Goal: Task Accomplishment & Management: Manage account settings

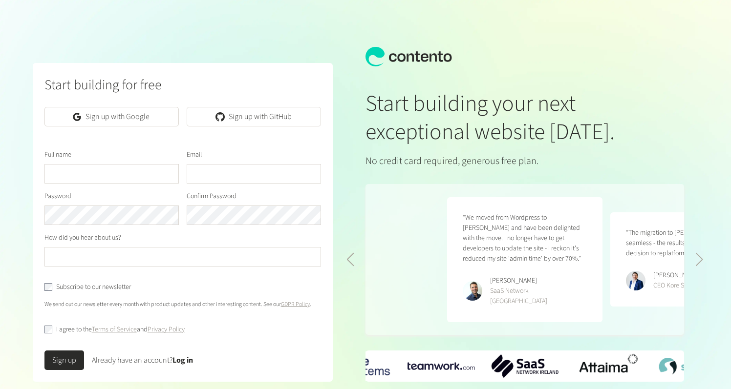
scroll to position [0, 326]
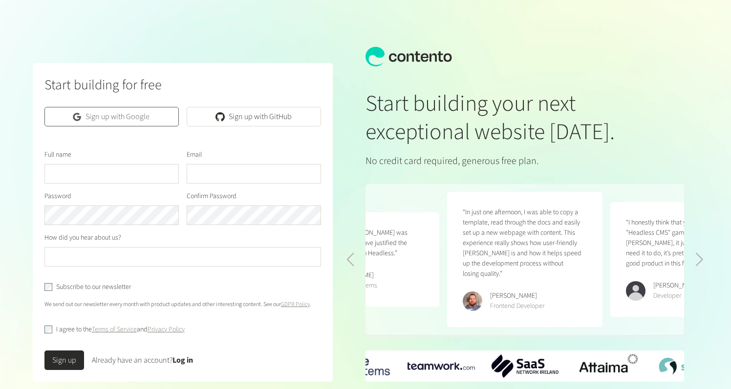
click at [125, 117] on link "Sign up with Google" at bounding box center [111, 117] width 134 height 20
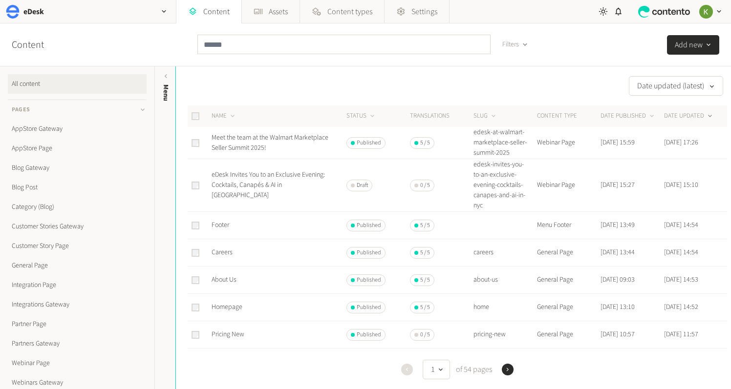
scroll to position [0, 0]
click at [216, 50] on input "text" at bounding box center [343, 45] width 293 height 20
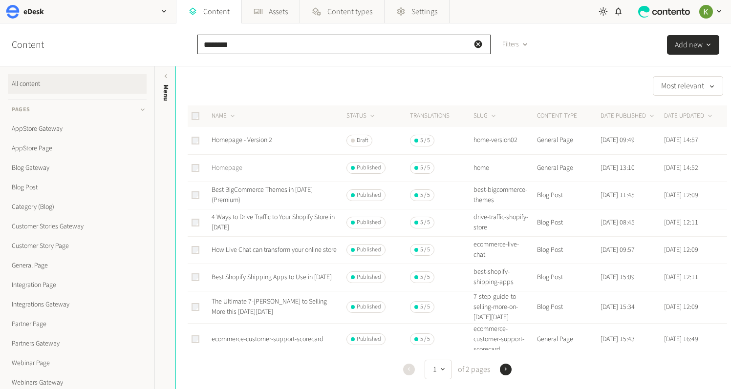
type input "********"
click at [228, 169] on link "Homepage" at bounding box center [227, 168] width 31 height 10
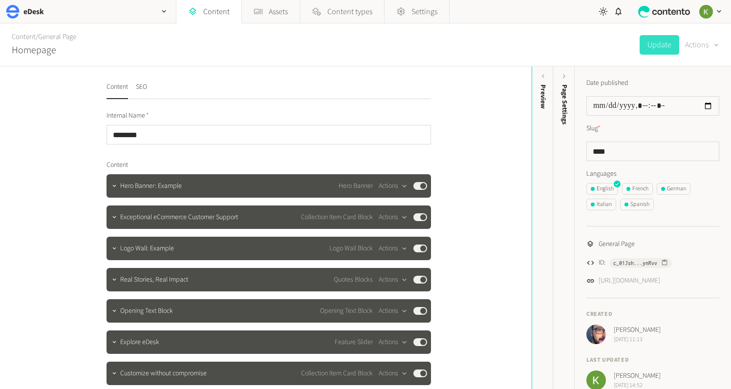
click at [709, 46] on div "button" at bounding box center [715, 44] width 14 height 11
click at [696, 68] on button "Duplicate" at bounding box center [695, 70] width 46 height 18
click at [253, 130] on input "********" at bounding box center [269, 135] width 324 height 20
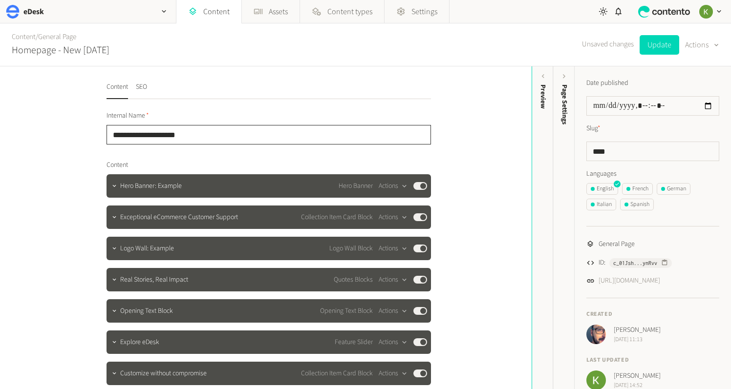
type input "**********"
click at [145, 86] on button "SEO" at bounding box center [141, 90] width 11 height 17
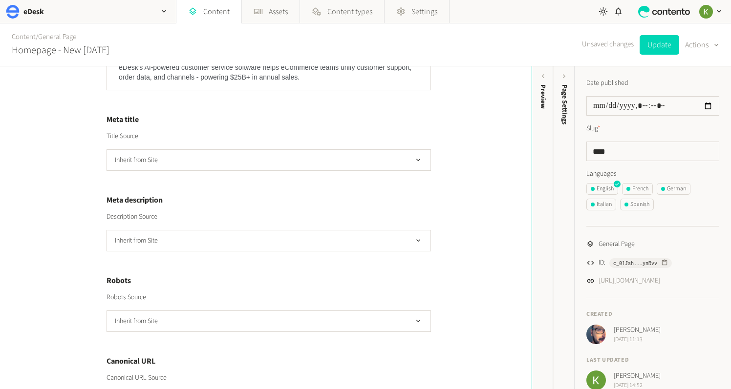
scroll to position [193, 0]
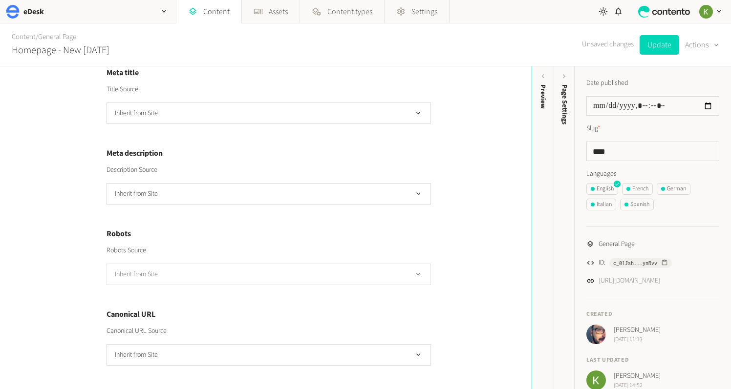
click at [326, 278] on button "Inherit from Site" at bounding box center [269, 274] width 324 height 21
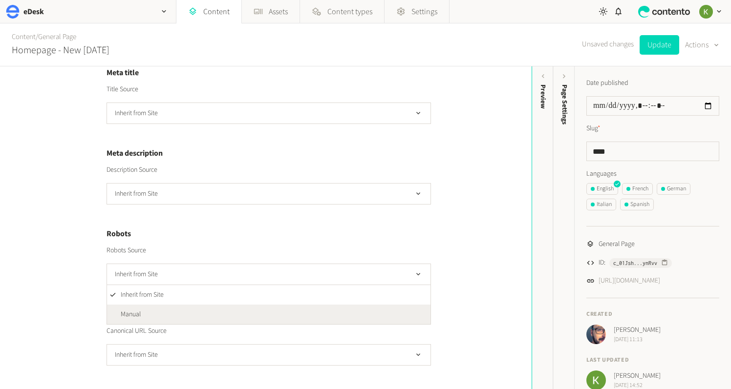
click at [299, 309] on li "Manual" at bounding box center [268, 315] width 323 height 20
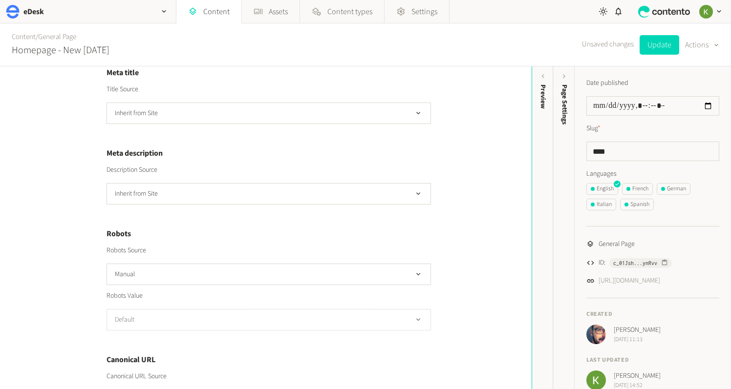
click at [324, 315] on button "Default" at bounding box center [269, 319] width 324 height 21
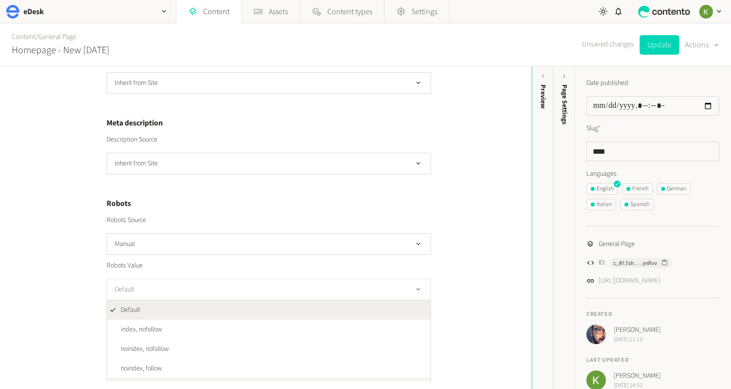
scroll to position [238, 0]
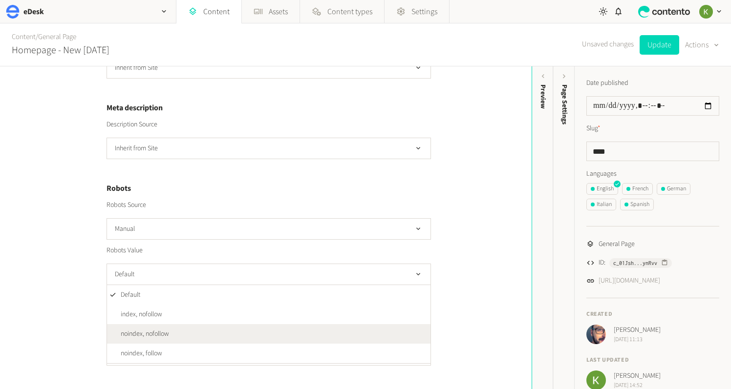
drag, startPoint x: 287, startPoint y: 327, endPoint x: 274, endPoint y: 303, distance: 27.8
click at [287, 327] on li "noindex, nofollow" at bounding box center [268, 334] width 323 height 20
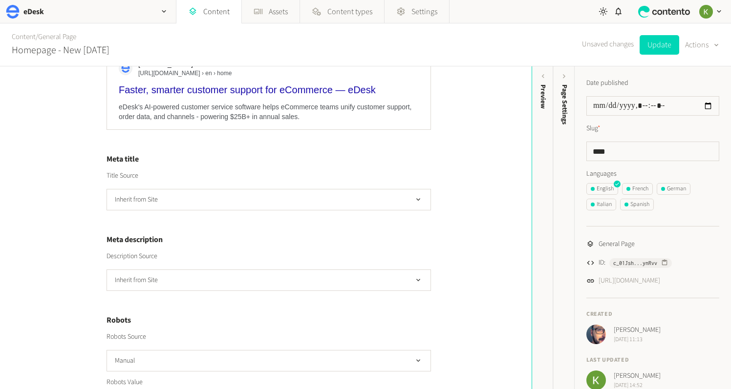
scroll to position [0, 0]
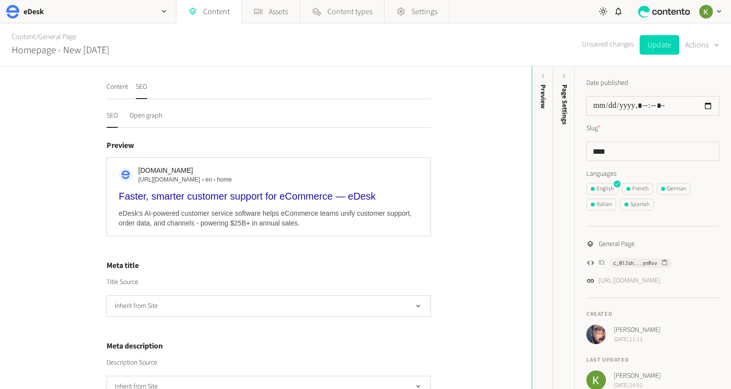
drag, startPoint x: 120, startPoint y: 85, endPoint x: 138, endPoint y: 84, distance: 17.6
click at [120, 85] on button "Content" at bounding box center [117, 90] width 21 height 17
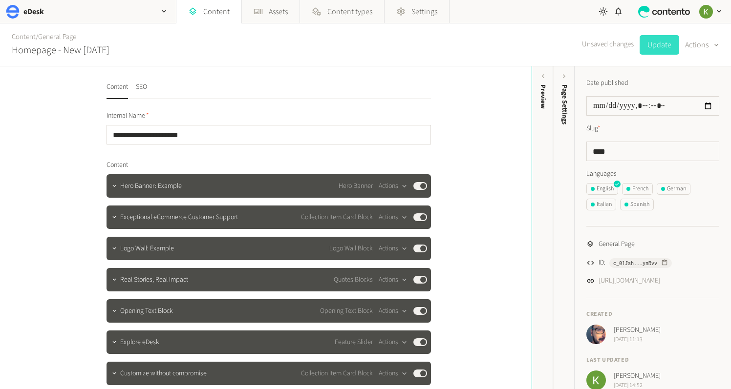
click at [660, 46] on button "Update" at bounding box center [660, 45] width 40 height 20
click at [631, 151] on input "****" at bounding box center [652, 152] width 133 height 20
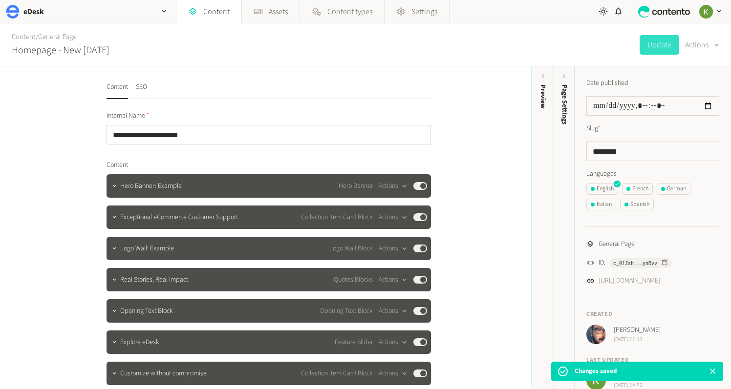
click at [652, 163] on div "Date published Slug * ******** Languages English French German Italian Spanish" at bounding box center [652, 146] width 133 height 136
click at [651, 160] on input "********" at bounding box center [652, 152] width 133 height 20
click at [647, 158] on input "********" at bounding box center [652, 152] width 133 height 20
click at [636, 150] on input "********" at bounding box center [652, 152] width 133 height 20
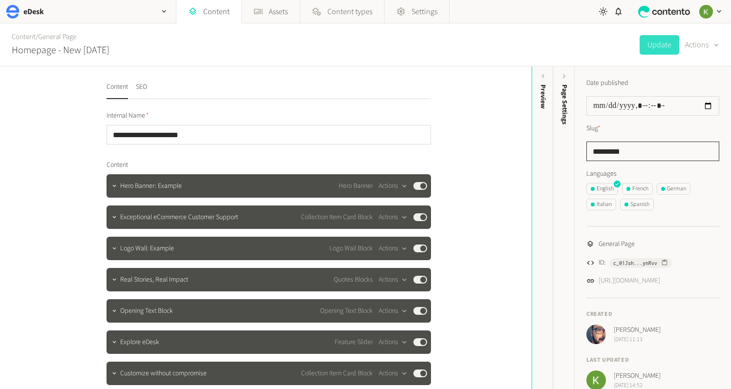
click at [647, 149] on input "*********" at bounding box center [652, 152] width 133 height 20
type input "********"
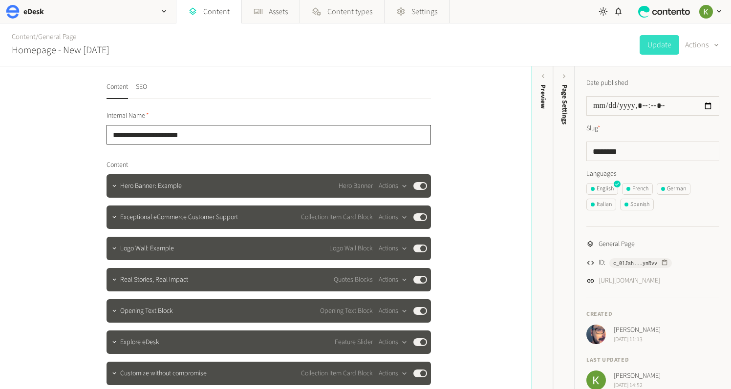
click at [239, 140] on input "**********" at bounding box center [269, 135] width 324 height 20
click at [663, 47] on button "Update" at bounding box center [660, 45] width 40 height 20
click at [385, 70] on div "**********" at bounding box center [266, 348] width 342 height 565
click at [526, 59] on div "Content / General Page Homepage - New Sept 25. Update Actions" at bounding box center [365, 44] width 731 height 43
click at [257, 130] on input "**********" at bounding box center [269, 135] width 324 height 20
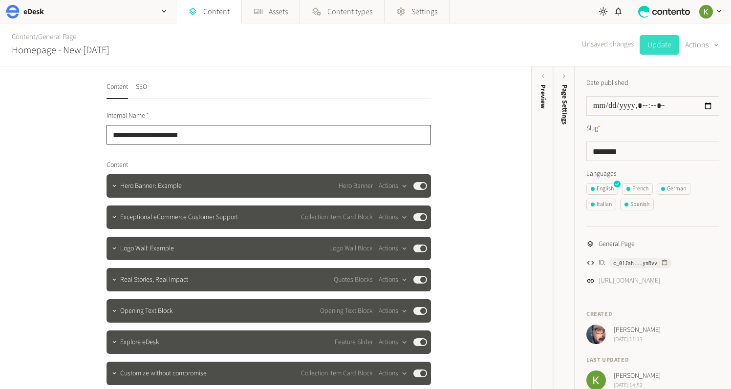
type input "**********"
click at [659, 46] on button "Update" at bounding box center [660, 45] width 40 height 20
click at [22, 38] on link "Content" at bounding box center [24, 37] width 24 height 10
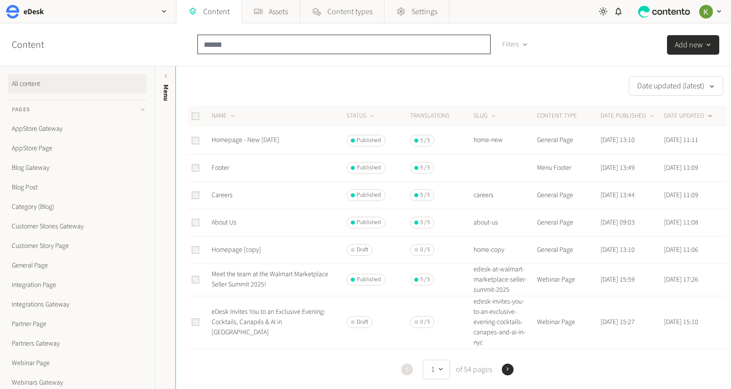
click at [235, 40] on input "text" at bounding box center [343, 45] width 293 height 20
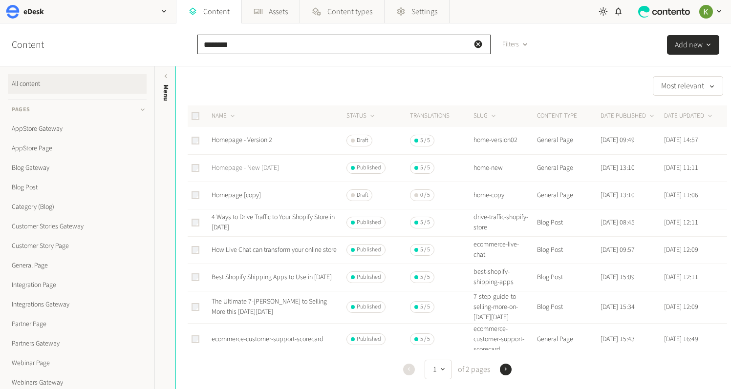
type input "********"
click at [241, 167] on link "Homepage - New Sept 25" at bounding box center [245, 168] width 67 height 10
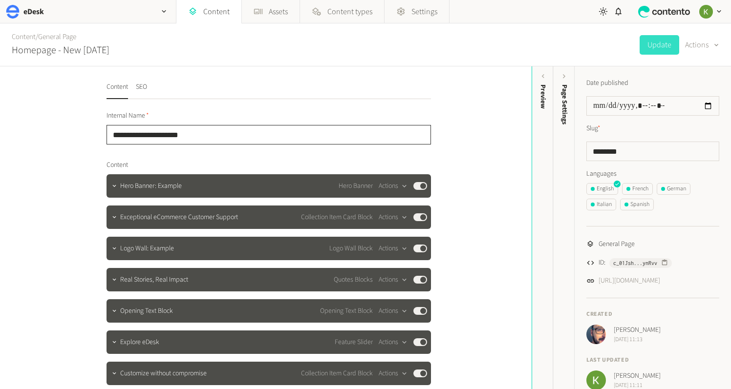
drag, startPoint x: 146, startPoint y: 132, endPoint x: 280, endPoint y: 133, distance: 133.9
click at [278, 133] on input "**********" at bounding box center [269, 135] width 324 height 20
type input "********"
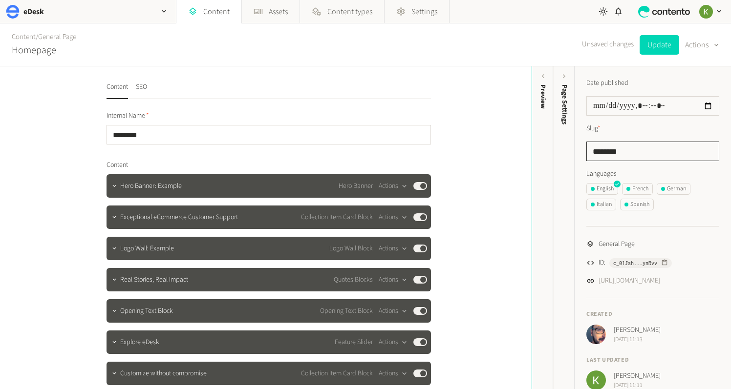
drag, startPoint x: 613, startPoint y: 152, endPoint x: 673, endPoint y: 154, distance: 60.1
click at [673, 155] on input "********" at bounding box center [652, 152] width 133 height 20
type input "****"
click at [664, 47] on button "Update" at bounding box center [660, 45] width 40 height 20
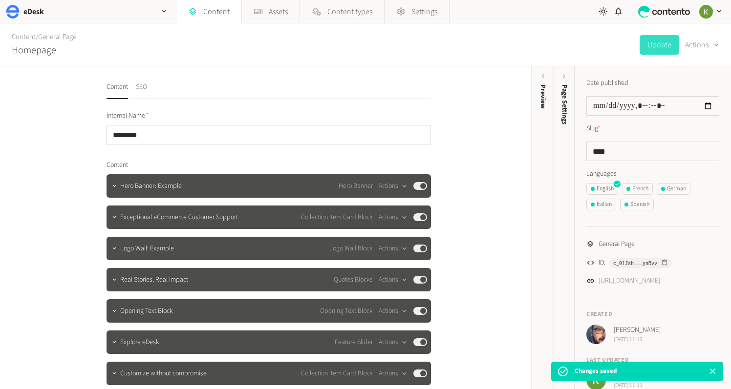
click at [142, 89] on button "SEO" at bounding box center [141, 90] width 11 height 17
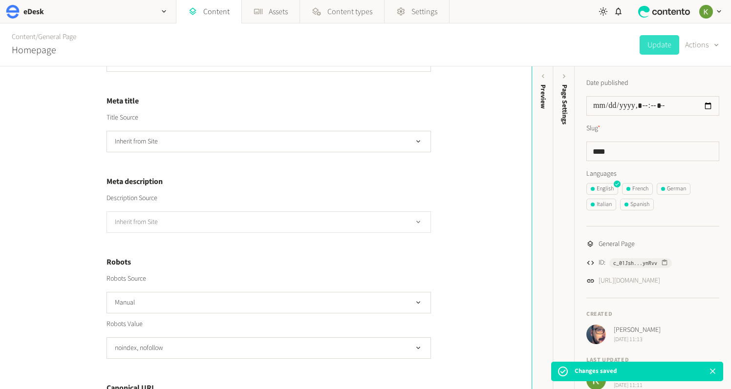
scroll to position [238, 0]
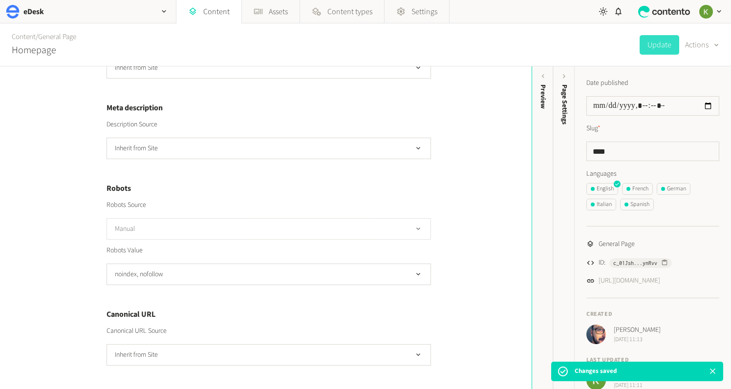
click at [269, 220] on button "Manual" at bounding box center [269, 228] width 324 height 21
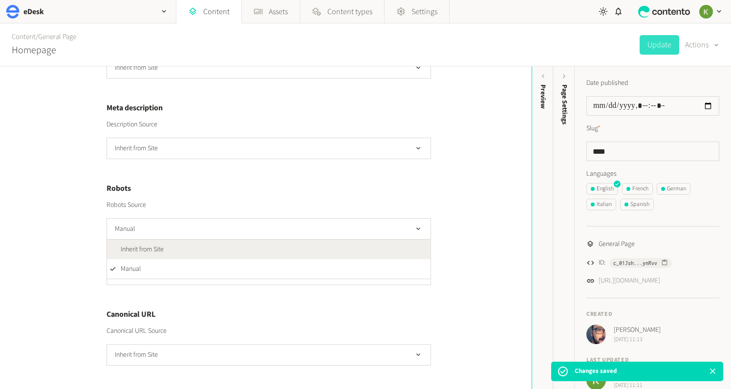
click at [255, 247] on li "Inherit from Site" at bounding box center [268, 250] width 323 height 20
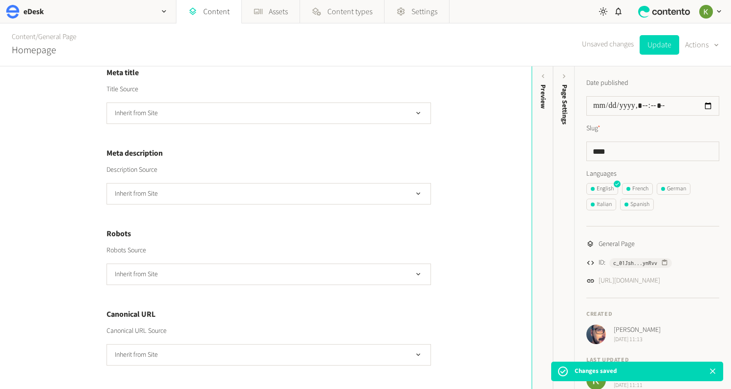
scroll to position [193, 0]
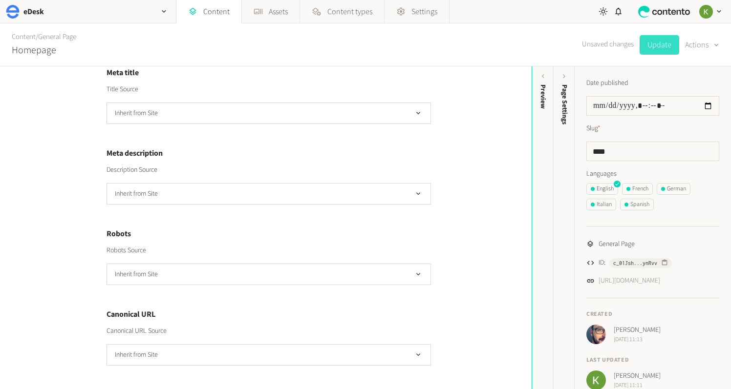
click at [652, 42] on button "Update" at bounding box center [660, 45] width 40 height 20
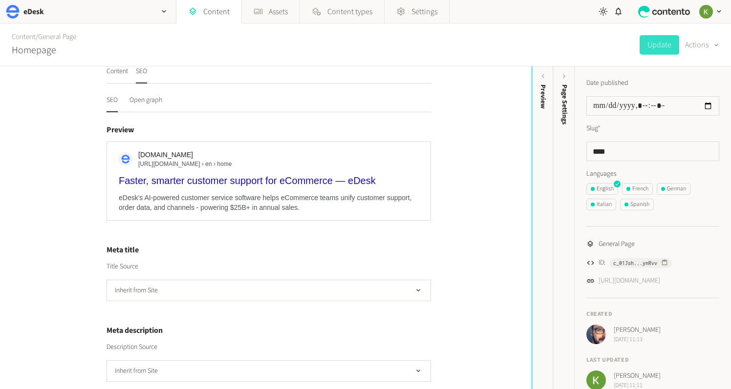
scroll to position [0, 0]
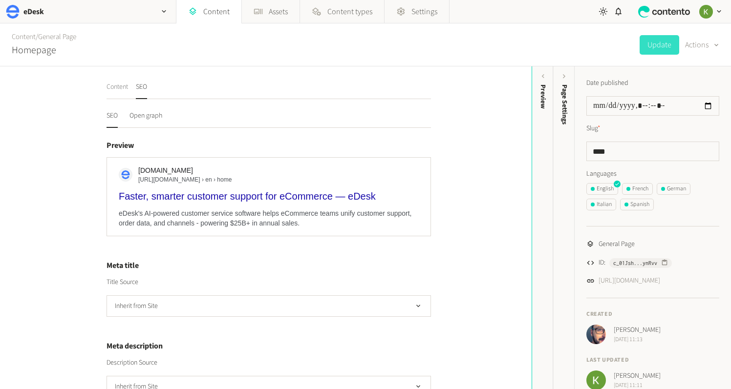
click at [118, 88] on button "Content" at bounding box center [117, 90] width 21 height 17
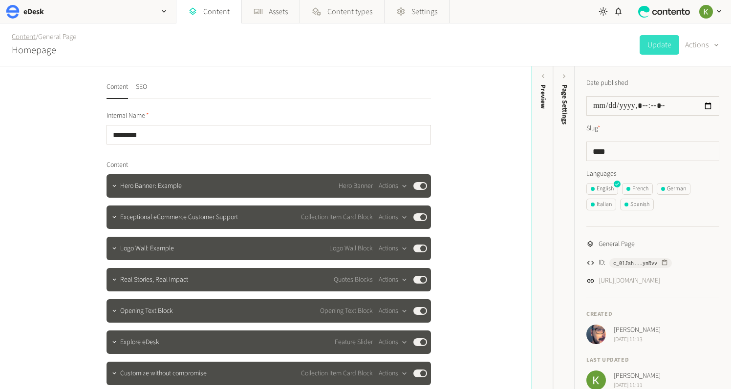
click at [26, 33] on link "Content" at bounding box center [24, 37] width 24 height 10
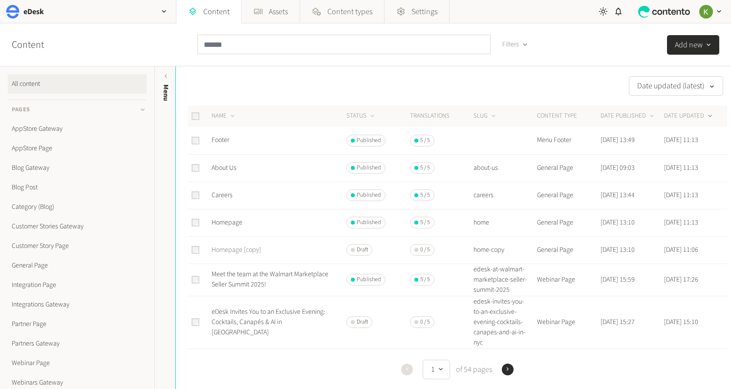
click at [233, 250] on link "Homepage [copy]" at bounding box center [236, 250] width 49 height 10
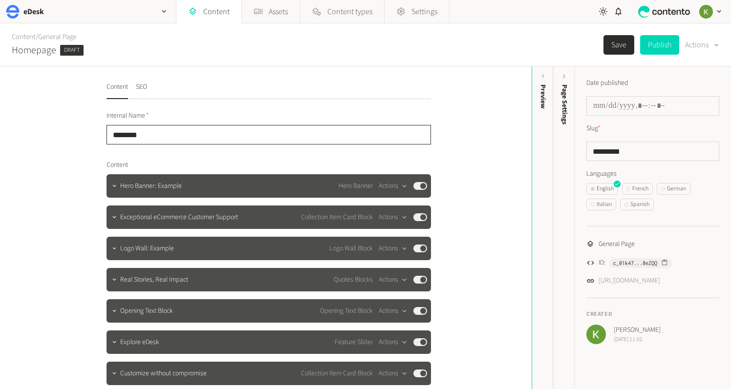
click at [191, 130] on input "********" at bounding box center [269, 135] width 324 height 20
type input "**********"
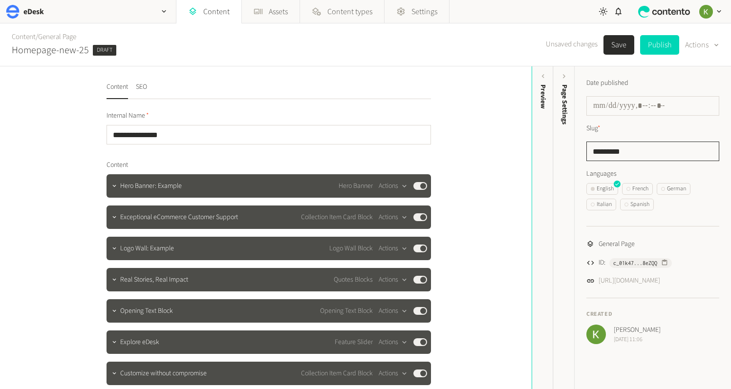
click at [622, 150] on input "*********" at bounding box center [652, 152] width 133 height 20
type input "********"
click at [150, 89] on nav "Content SEO" at bounding box center [269, 90] width 324 height 17
click at [147, 88] on button "SEO" at bounding box center [141, 90] width 11 height 17
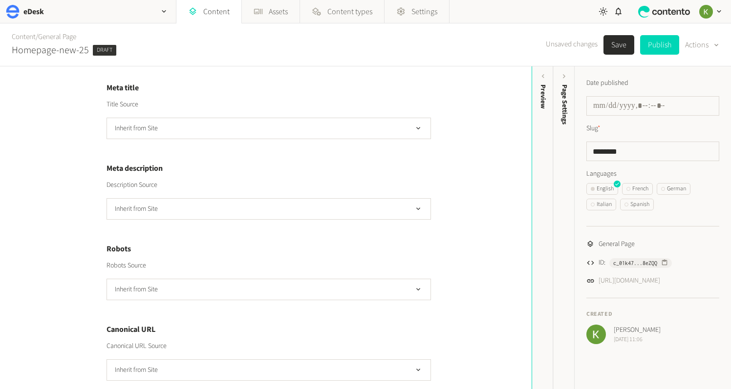
scroll to position [193, 0]
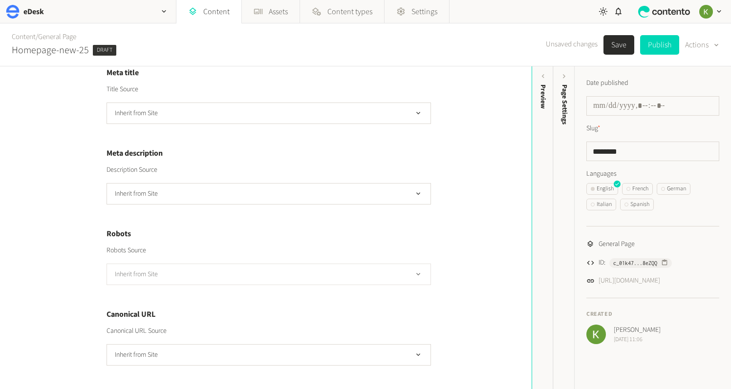
click at [295, 273] on button "Inherit from Site" at bounding box center [269, 274] width 324 height 21
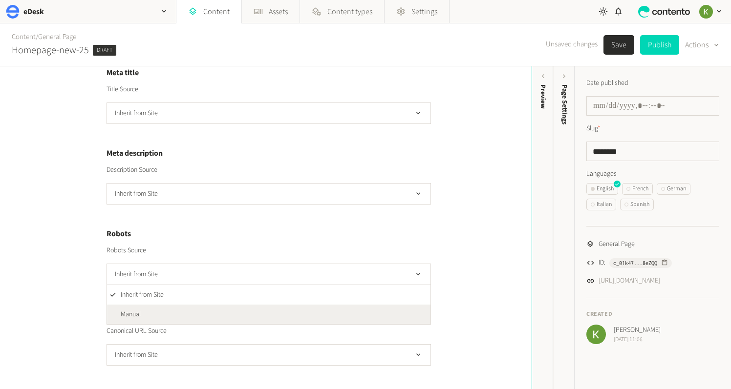
click at [290, 310] on li "Manual" at bounding box center [268, 315] width 323 height 20
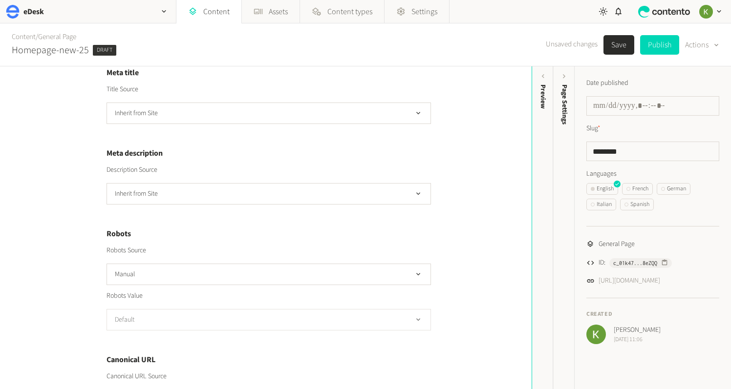
click at [295, 315] on button "Default" at bounding box center [269, 319] width 324 height 21
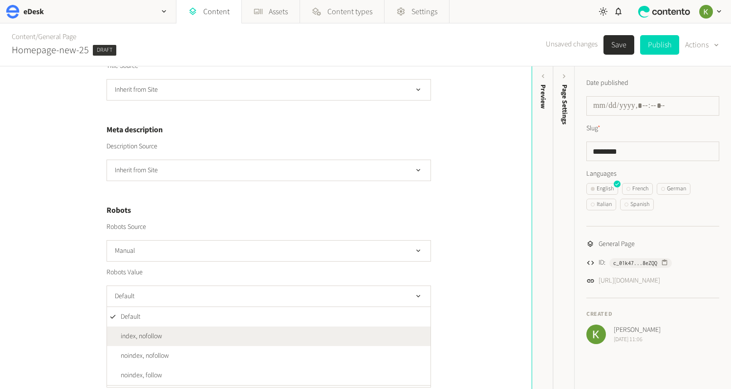
scroll to position [238, 0]
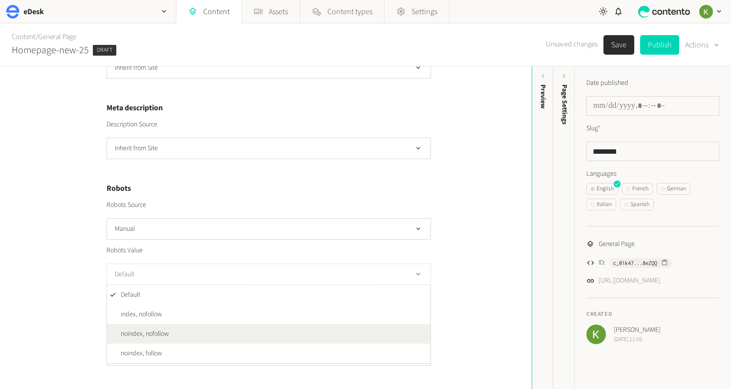
drag, startPoint x: 245, startPoint y: 332, endPoint x: 231, endPoint y: 277, distance: 57.1
click at [245, 332] on li "noindex, nofollow" at bounding box center [268, 334] width 323 height 20
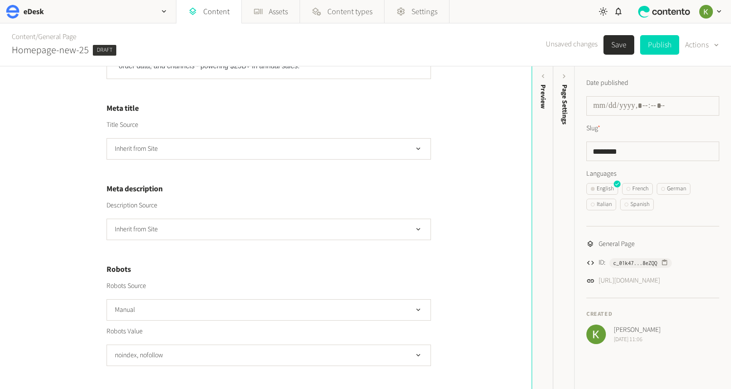
scroll to position [0, 0]
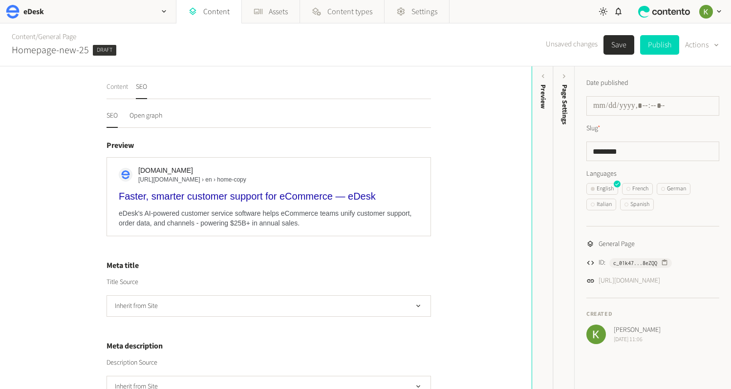
drag, startPoint x: 107, startPoint y: 90, endPoint x: 123, endPoint y: 88, distance: 16.2
click at [107, 90] on button "Content" at bounding box center [117, 90] width 21 height 17
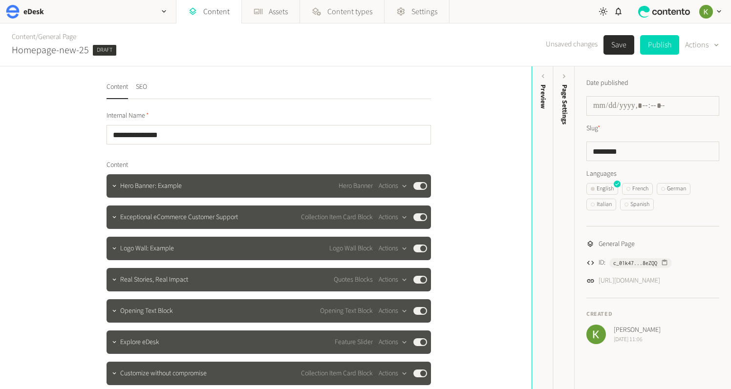
click at [618, 46] on button "Save" at bounding box center [618, 45] width 31 height 20
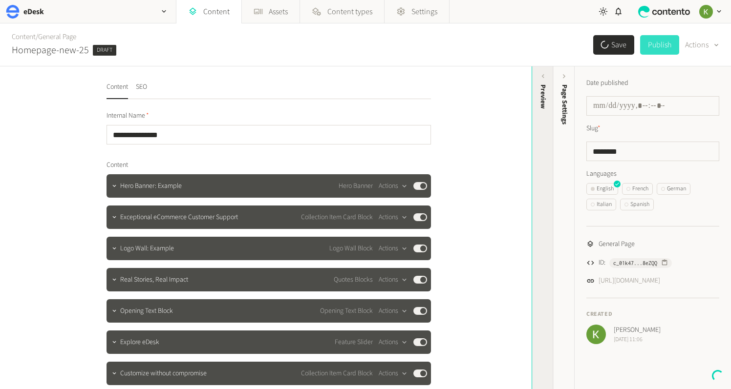
click at [543, 105] on div "Preview" at bounding box center [543, 97] width 10 height 24
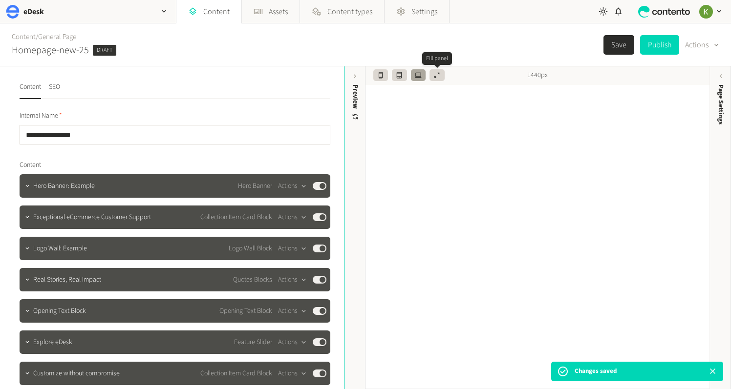
click at [438, 78] on icon "button" at bounding box center [436, 75] width 7 height 7
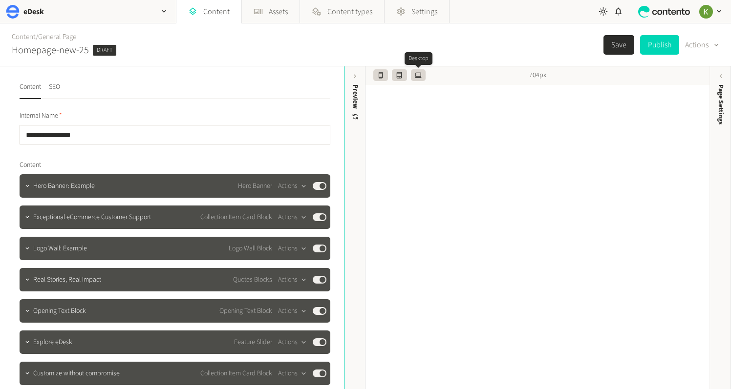
click at [421, 76] on icon "button" at bounding box center [418, 75] width 7 height 7
click at [59, 87] on button "SEO" at bounding box center [54, 90] width 11 height 17
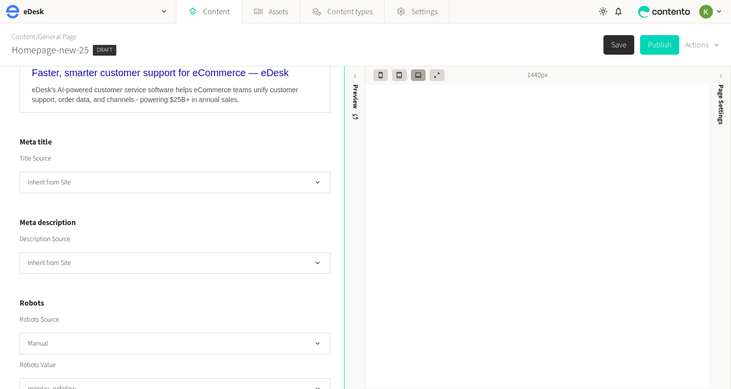
scroll to position [165, 0]
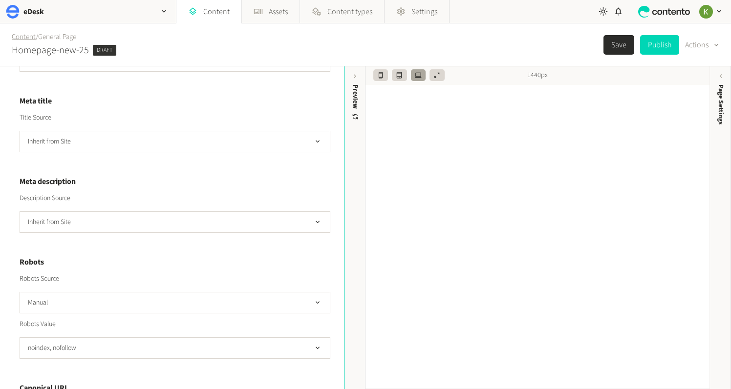
click at [27, 39] on link "Content" at bounding box center [24, 37] width 24 height 10
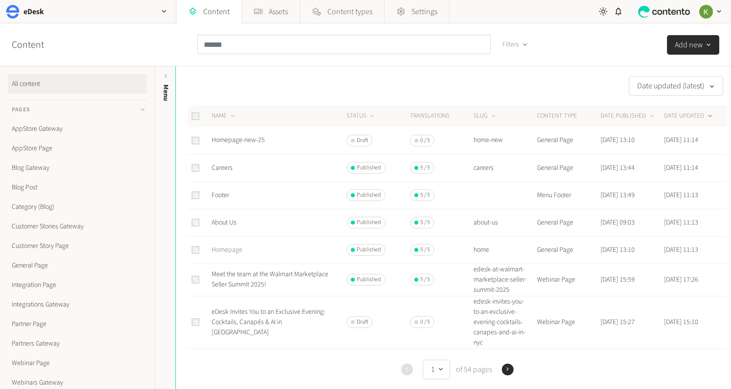
click at [225, 250] on link "Homepage" at bounding box center [227, 250] width 31 height 10
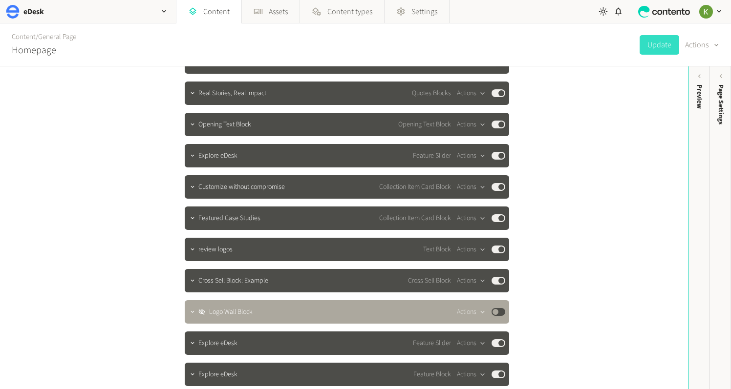
scroll to position [321, 0]
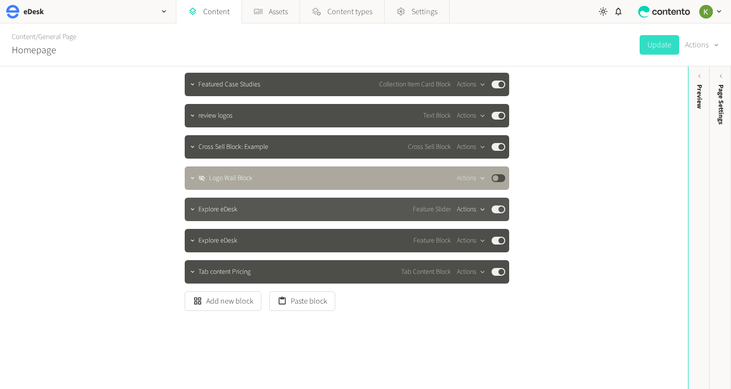
click at [478, 212] on div "button" at bounding box center [482, 209] width 12 height 9
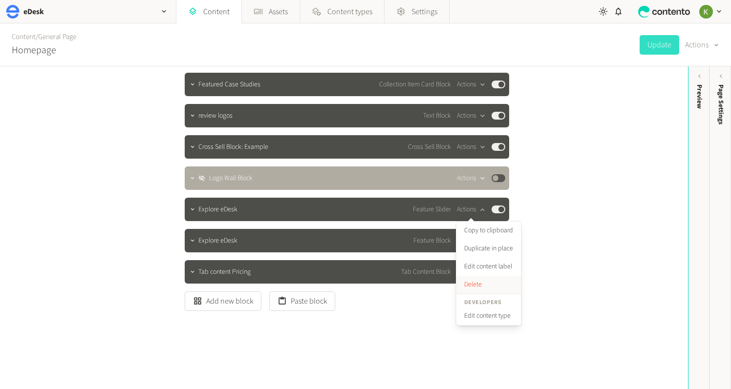
drag, startPoint x: 471, startPoint y: 282, endPoint x: 478, endPoint y: 215, distance: 67.8
click at [471, 282] on button "Delete" at bounding box center [488, 285] width 64 height 18
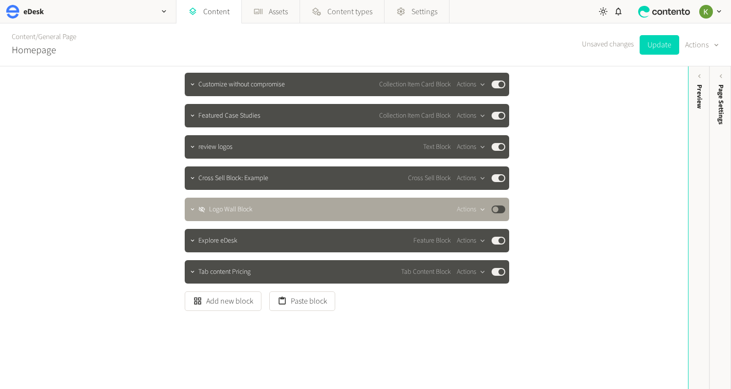
scroll to position [289, 0]
click at [471, 238] on button "Actions" at bounding box center [471, 241] width 29 height 12
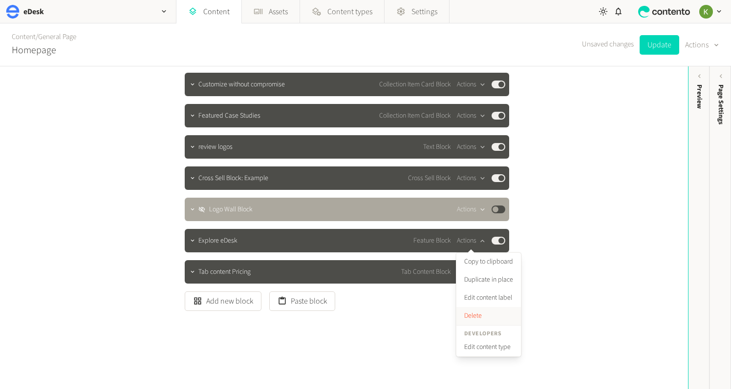
click at [474, 314] on button "Delete" at bounding box center [488, 316] width 64 height 18
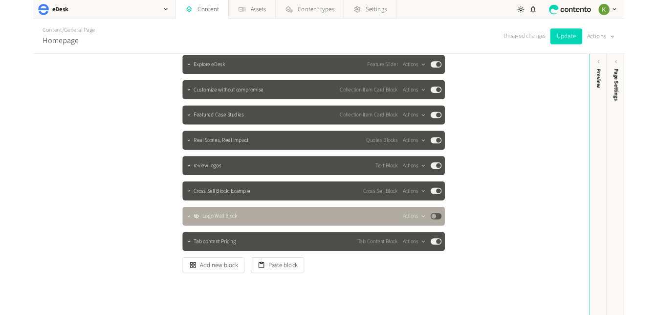
scroll to position [258, 0]
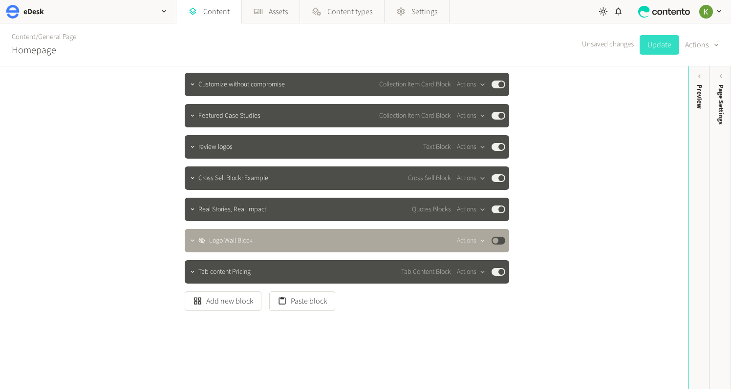
click at [655, 47] on button "Update" at bounding box center [660, 45] width 40 height 20
click at [666, 46] on button "Update" at bounding box center [660, 45] width 40 height 20
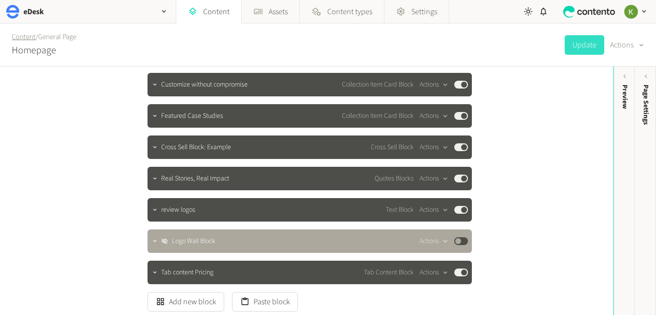
click at [21, 36] on link "Content" at bounding box center [24, 37] width 24 height 10
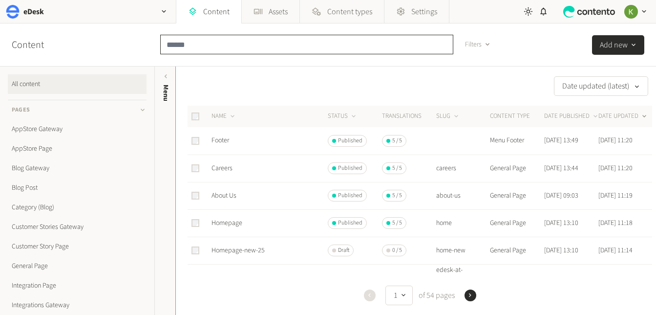
click at [260, 46] on input "text" at bounding box center [306, 45] width 293 height 20
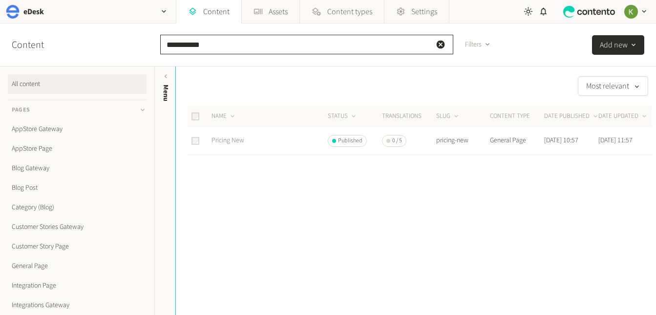
type input "**********"
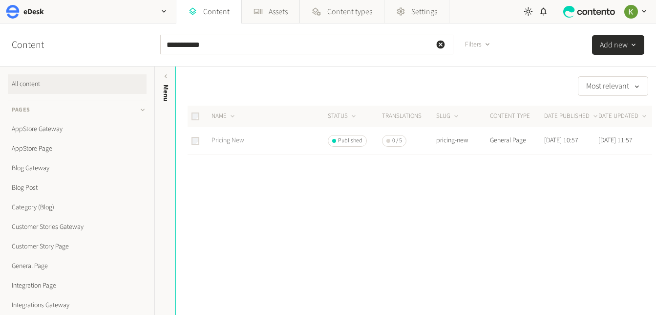
click at [237, 141] on link "Pricing New" at bounding box center [228, 140] width 33 height 10
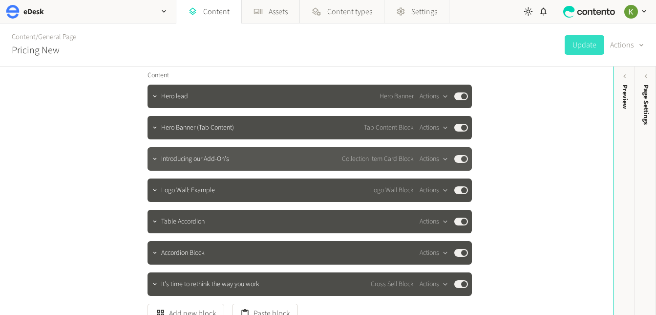
scroll to position [78, 0]
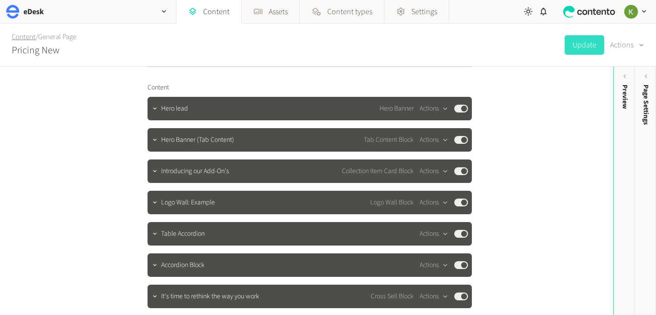
click at [25, 37] on link "Content" at bounding box center [24, 37] width 24 height 10
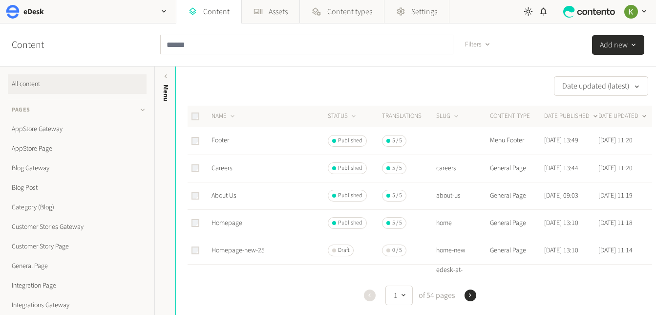
click at [570, 115] on button "DATE PUBLISHED" at bounding box center [571, 116] width 55 height 10
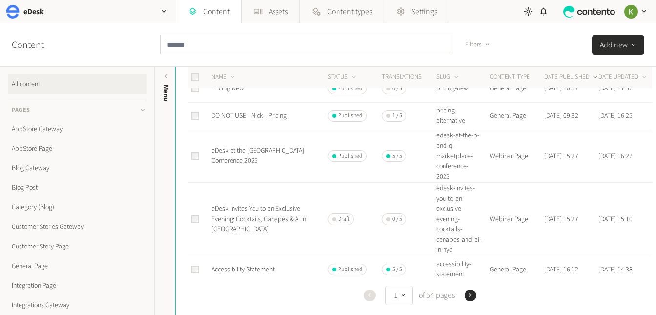
scroll to position [64, 0]
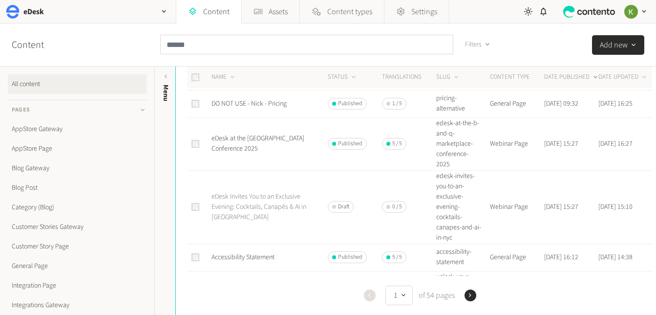
click at [261, 205] on link "eDesk Invites You to an Exclusive Evening: Cocktails, Canapés & AI in [GEOGRAPH…" at bounding box center [259, 207] width 95 height 30
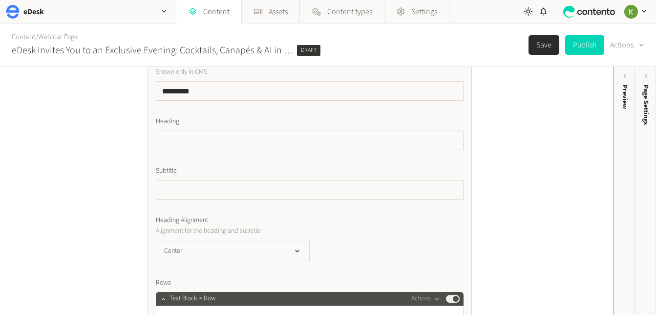
scroll to position [371, 0]
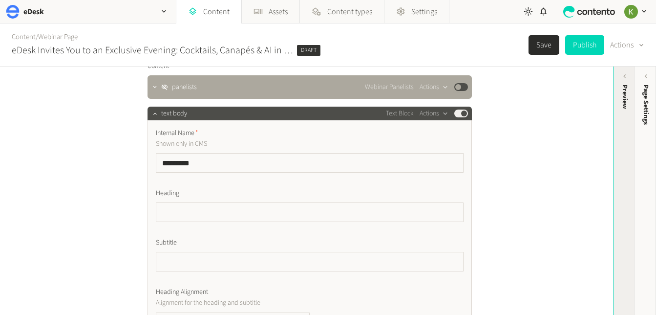
click at [629, 99] on div "Preview" at bounding box center [625, 97] width 10 height 24
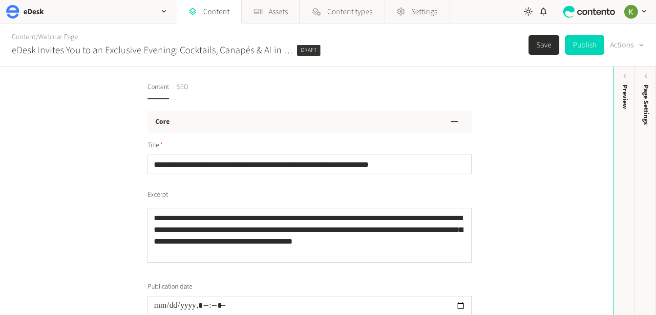
click at [185, 85] on button "SEO" at bounding box center [182, 90] width 11 height 17
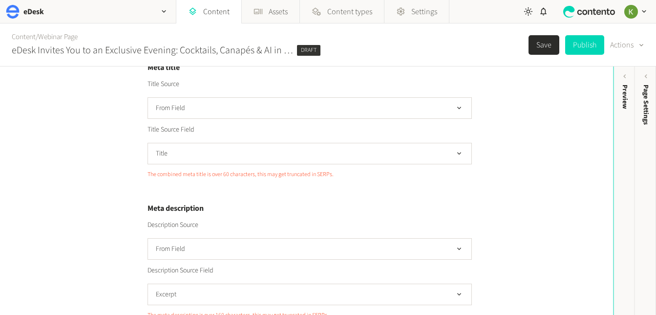
scroll to position [149, 0]
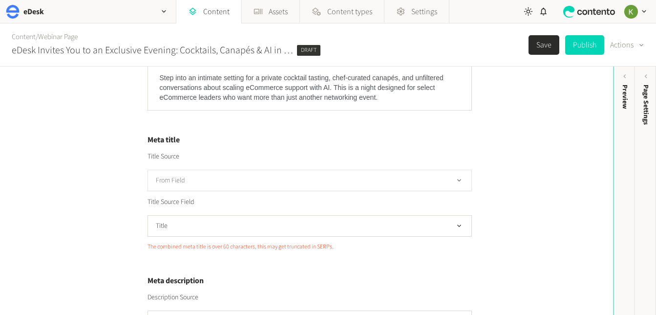
click at [425, 181] on button "From Field" at bounding box center [310, 180] width 324 height 21
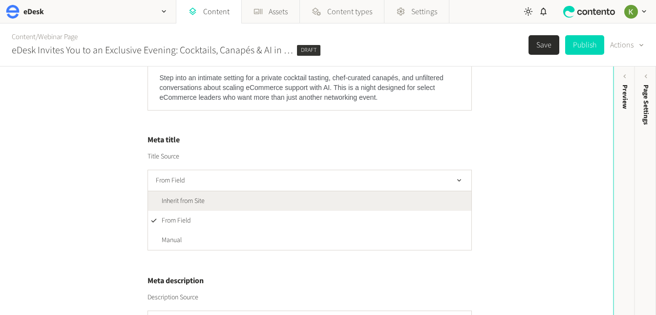
drag, startPoint x: 386, startPoint y: 199, endPoint x: 370, endPoint y: 168, distance: 35.6
click at [386, 199] on li "Inherit from Site" at bounding box center [309, 201] width 323 height 20
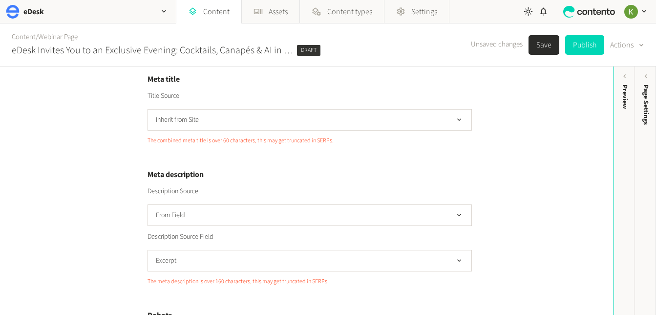
scroll to position [214, 0]
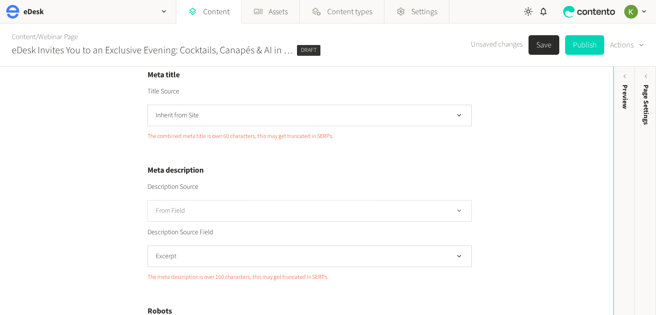
click at [403, 210] on button "From Field" at bounding box center [310, 210] width 324 height 21
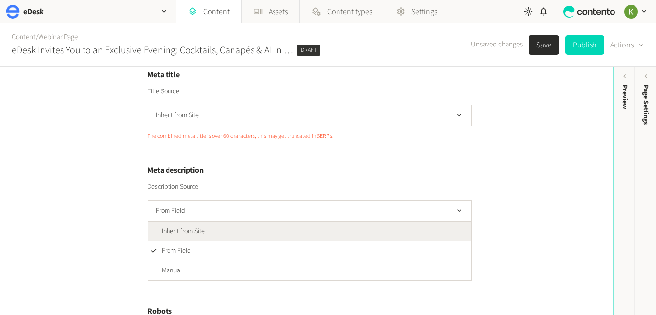
click at [388, 238] on li "Inherit from Site" at bounding box center [309, 231] width 323 height 20
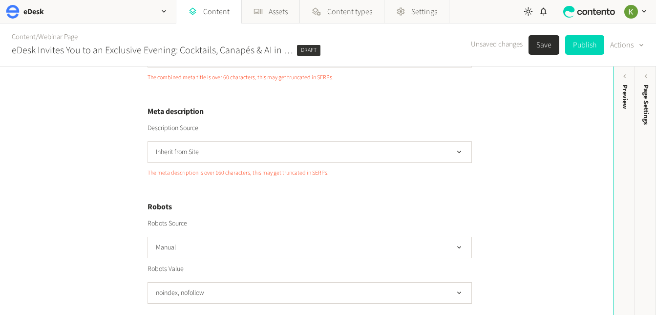
scroll to position [365, 0]
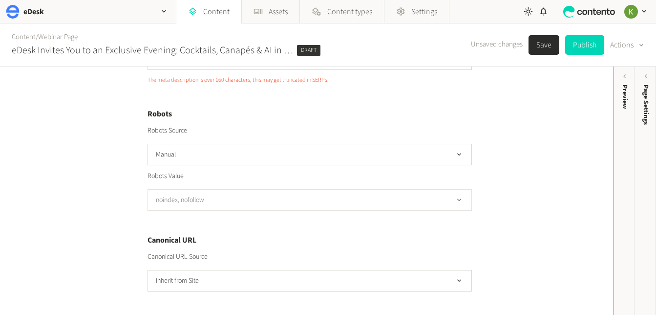
click at [383, 200] on button "noindex, nofollow" at bounding box center [310, 199] width 324 height 21
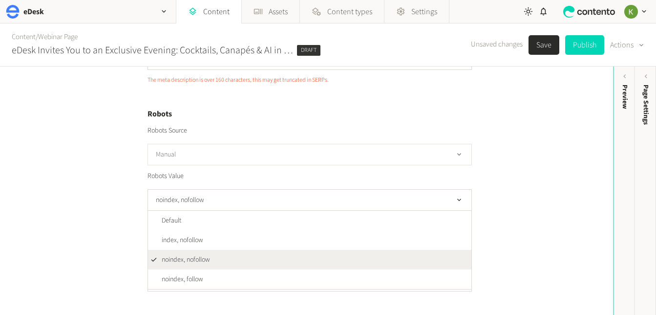
click at [406, 148] on button "Manual" at bounding box center [310, 154] width 324 height 21
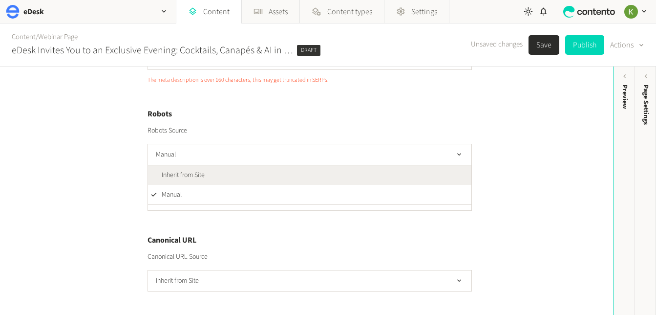
click at [395, 172] on li "Inherit from Site" at bounding box center [309, 175] width 323 height 20
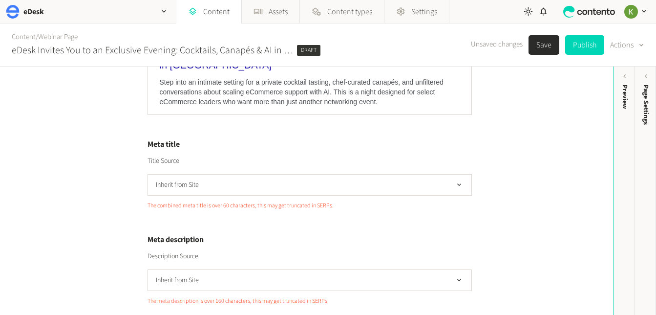
scroll to position [0, 0]
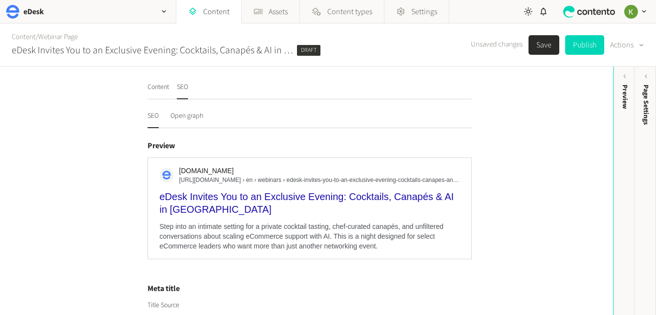
click at [539, 49] on button "Save" at bounding box center [544, 45] width 31 height 20
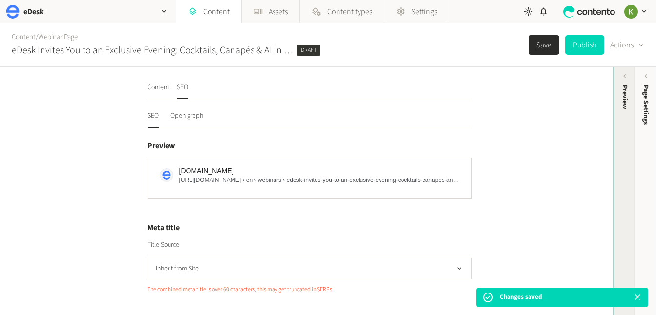
click at [623, 88] on div "Preview" at bounding box center [625, 97] width 10 height 24
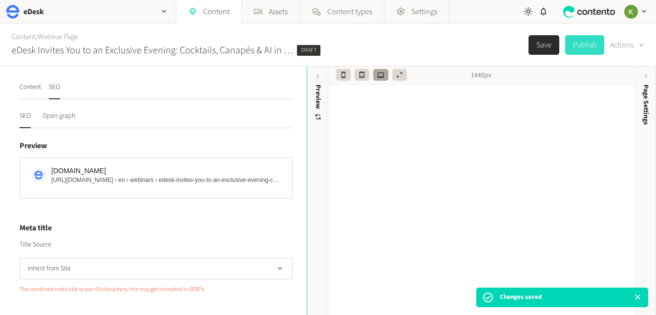
click at [586, 46] on button "Publish" at bounding box center [584, 45] width 39 height 20
type input "**********"
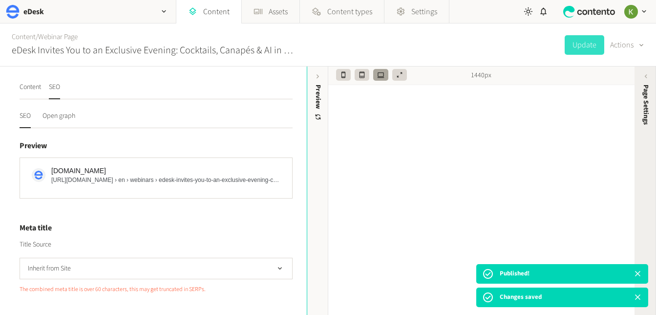
click at [646, 117] on span "Page Settings" at bounding box center [646, 105] width 10 height 40
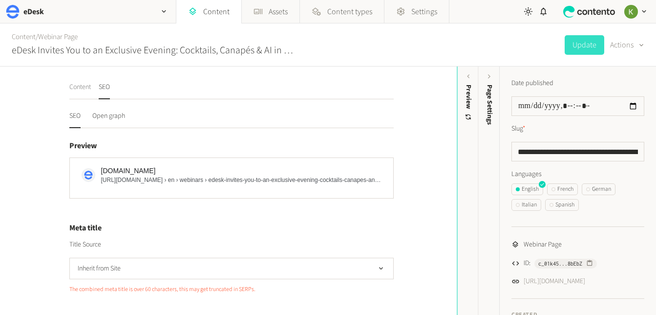
click at [82, 87] on button "Content" at bounding box center [79, 90] width 21 height 17
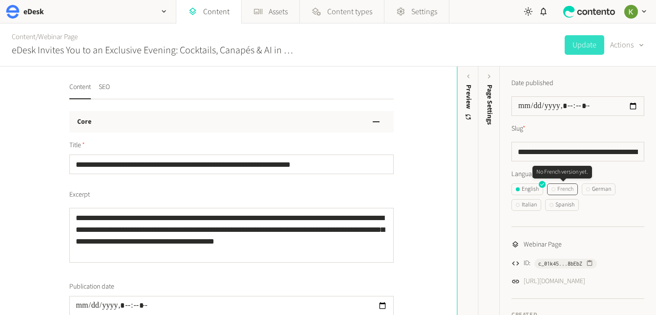
click at [559, 191] on div "French" at bounding box center [563, 189] width 22 height 9
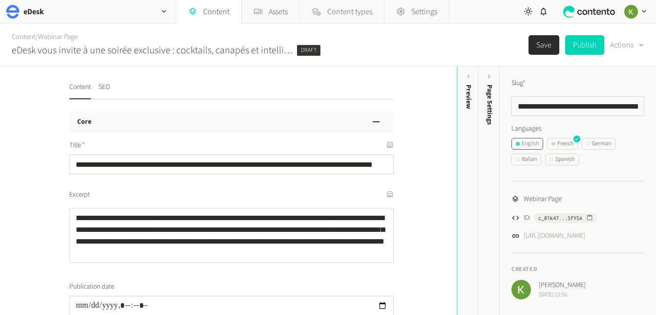
click at [524, 141] on div "English" at bounding box center [527, 143] width 23 height 9
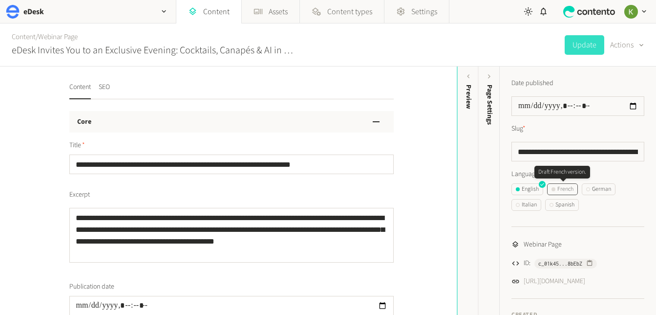
click at [568, 189] on div "French" at bounding box center [563, 189] width 22 height 9
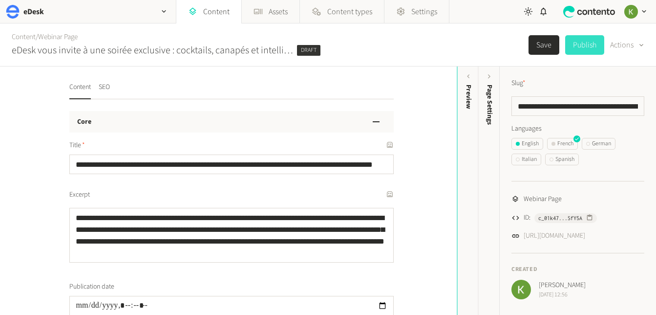
click at [581, 47] on button "Publish" at bounding box center [584, 45] width 39 height 20
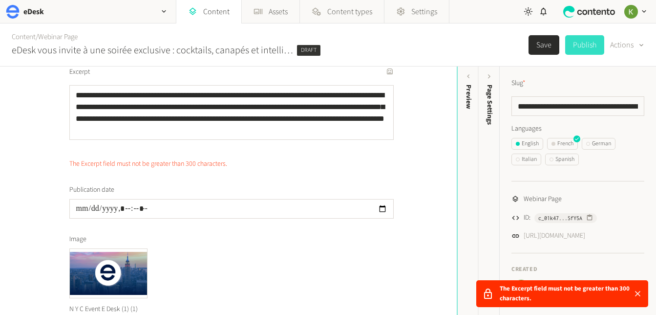
scroll to position [123, 0]
click at [529, 149] on button "English" at bounding box center [528, 144] width 32 height 12
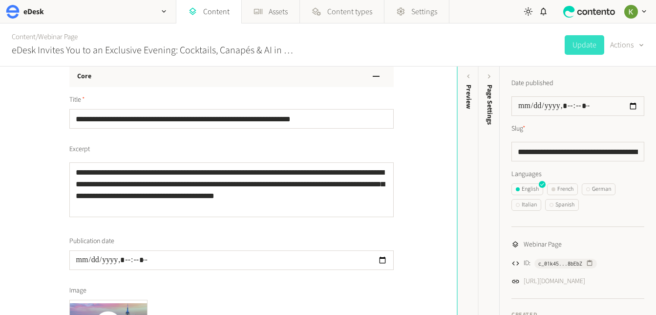
scroll to position [46, 0]
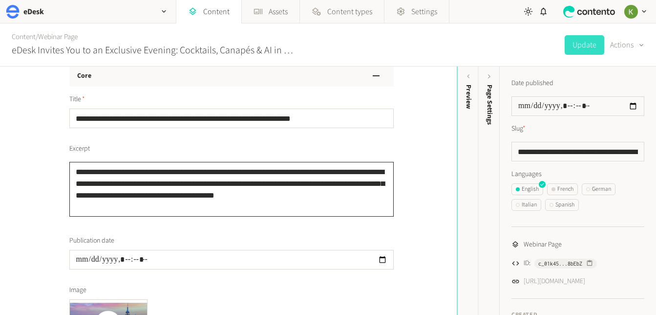
drag, startPoint x: 261, startPoint y: 183, endPoint x: 365, endPoint y: 230, distance: 114.6
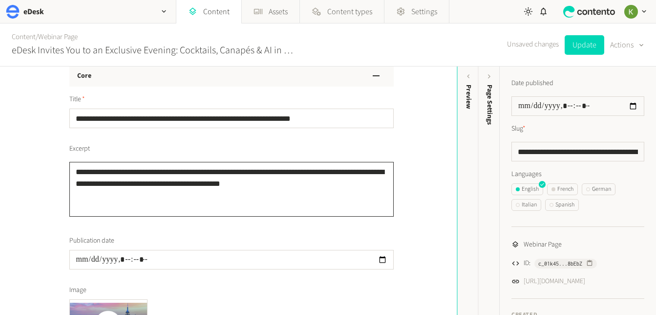
scroll to position [49, 0]
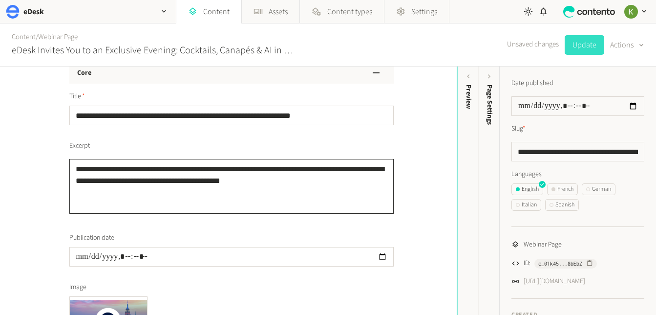
type textarea "**********"
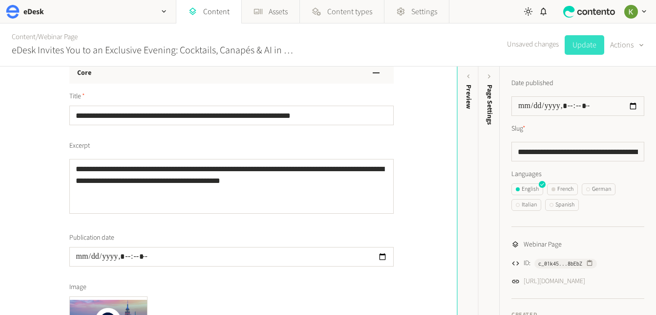
click at [582, 49] on button "Update" at bounding box center [585, 45] width 40 height 20
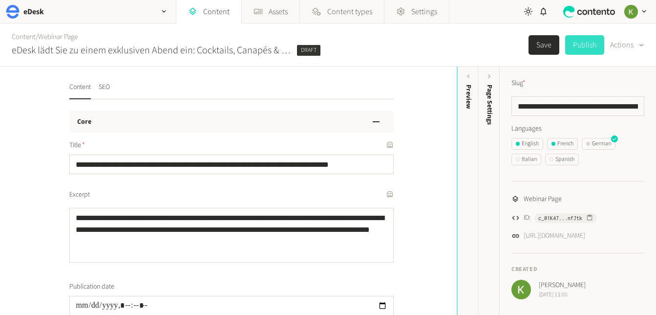
click at [583, 48] on button "Publish" at bounding box center [584, 45] width 39 height 20
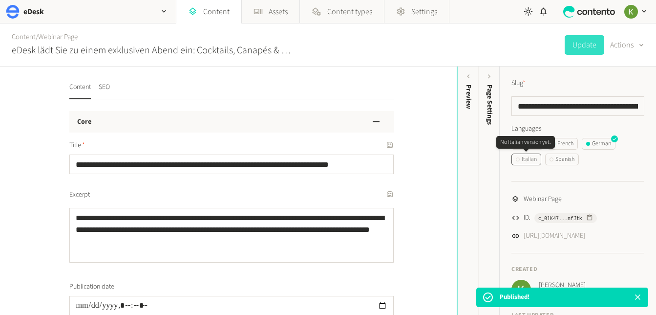
click at [528, 160] on div "Italian" at bounding box center [526, 159] width 21 height 9
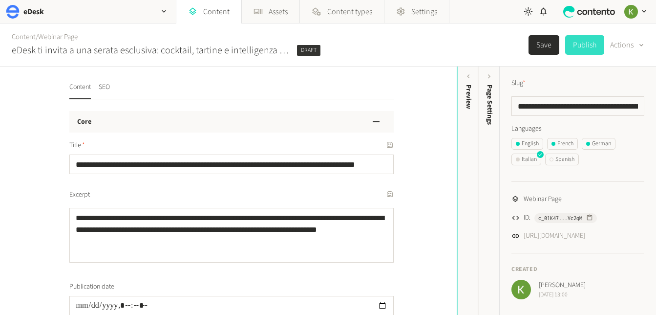
click at [581, 49] on button "Publish" at bounding box center [584, 45] width 39 height 20
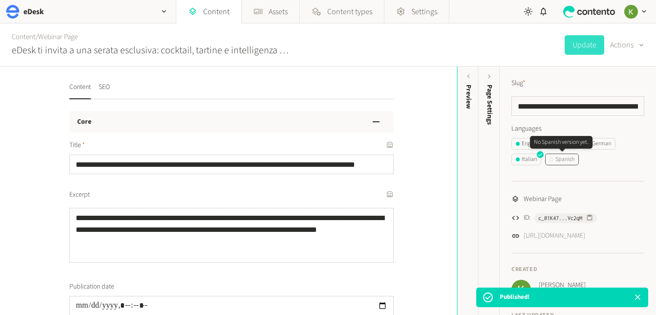
click at [561, 159] on div "Spanish" at bounding box center [562, 159] width 25 height 9
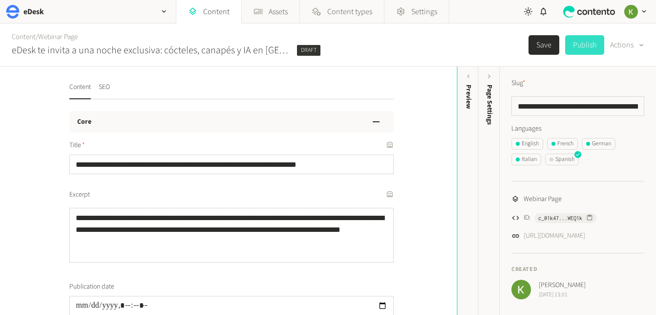
click at [579, 45] on button "Publish" at bounding box center [584, 45] width 39 height 20
click at [527, 141] on div "English" at bounding box center [527, 143] width 23 height 9
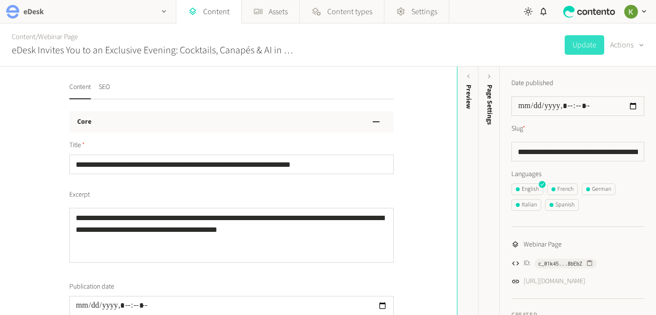
click at [145, 9] on div "eDesk" at bounding box center [88, 11] width 176 height 23
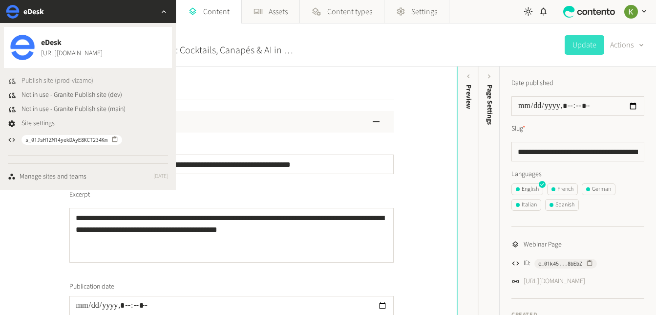
click at [80, 78] on span "Publish site (prod-vizamo)" at bounding box center [57, 81] width 72 height 10
